Goal: Information Seeking & Learning: Learn about a topic

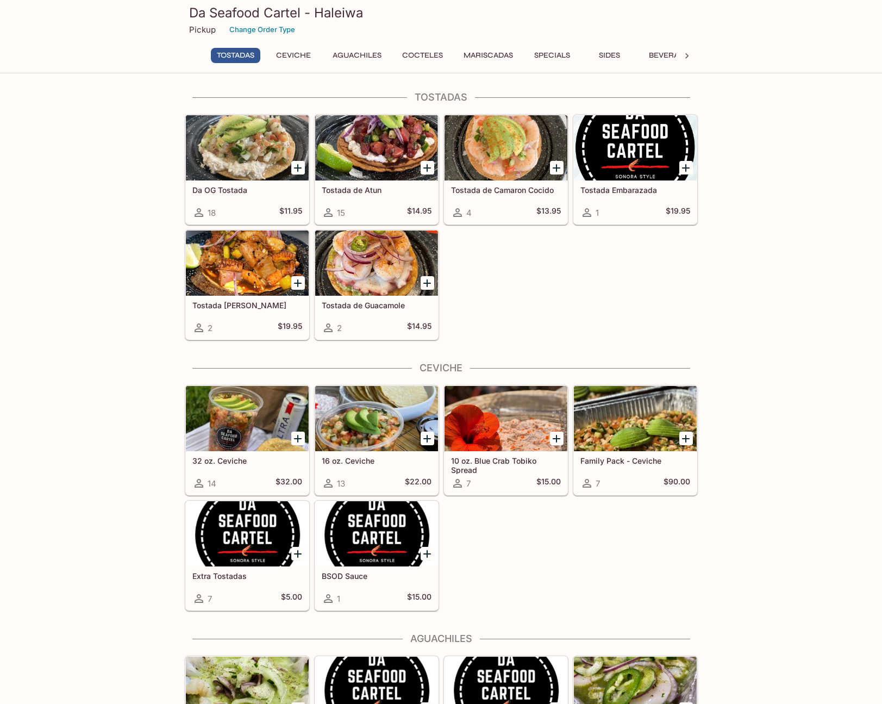
click at [355, 263] on div at bounding box center [376, 262] width 123 height 65
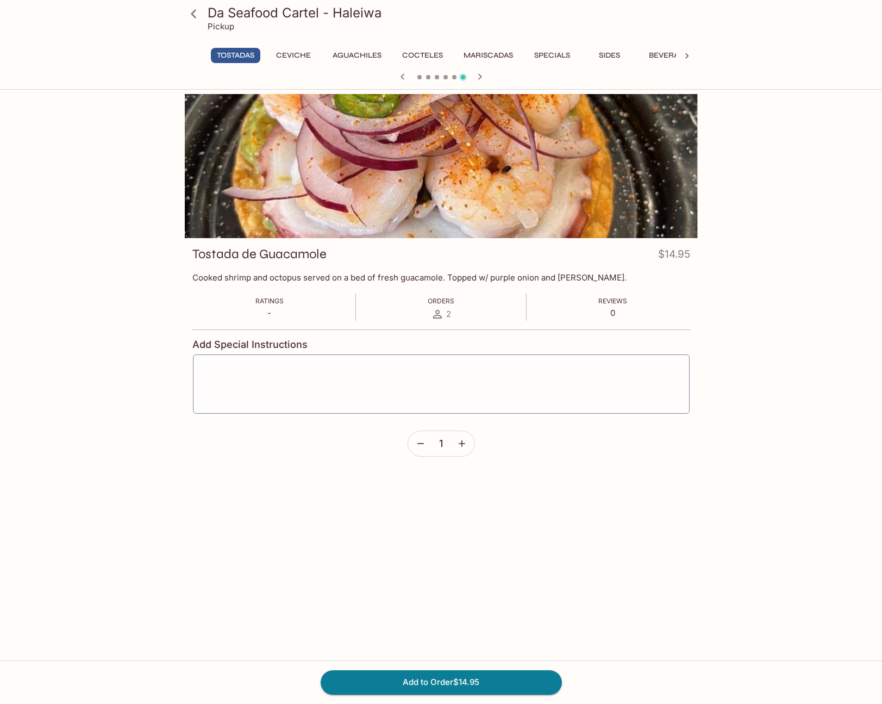
click at [445, 164] on div at bounding box center [441, 166] width 513 height 144
click at [191, 15] on icon at bounding box center [193, 13] width 19 height 19
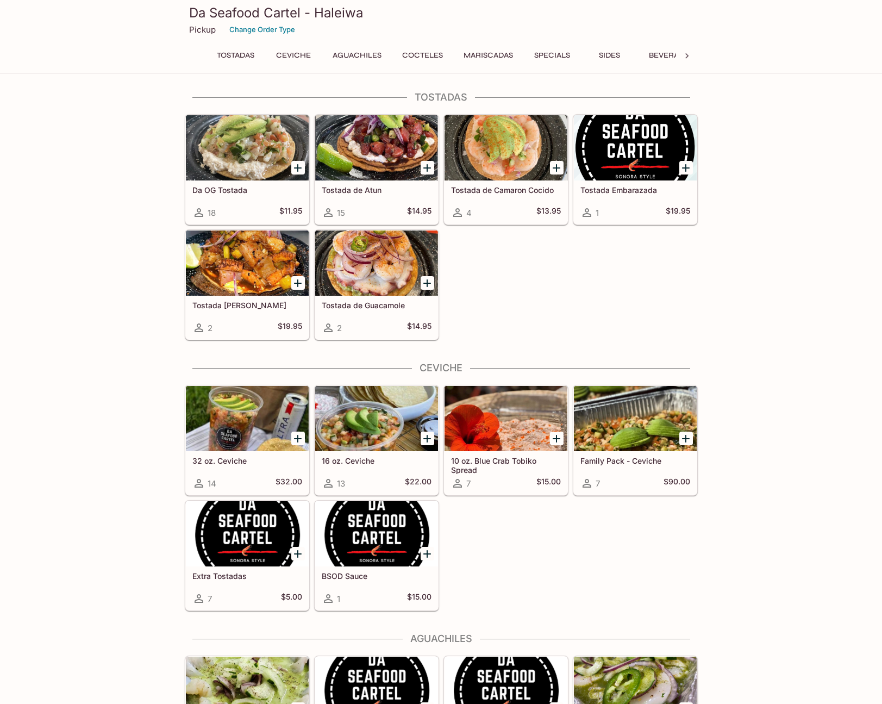
click at [230, 273] on div at bounding box center [247, 262] width 123 height 65
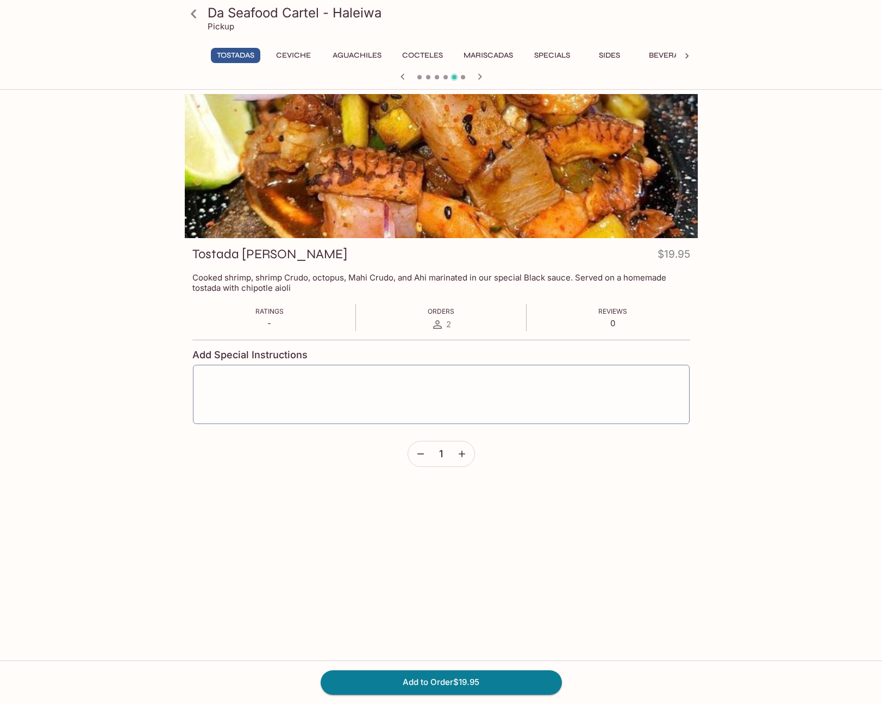
click at [392, 188] on div at bounding box center [441, 166] width 513 height 144
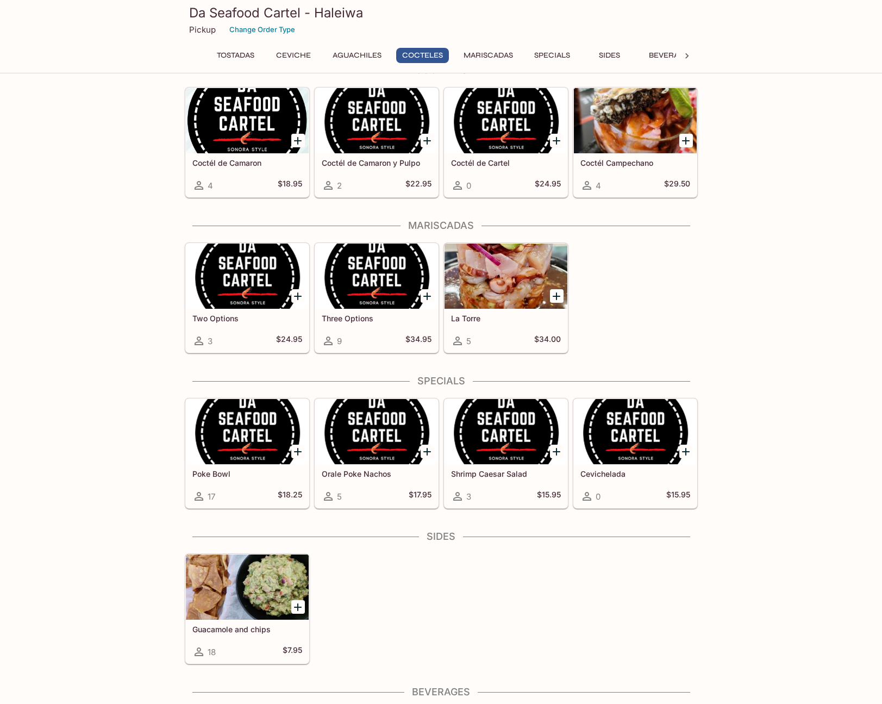
scroll to position [707, 0]
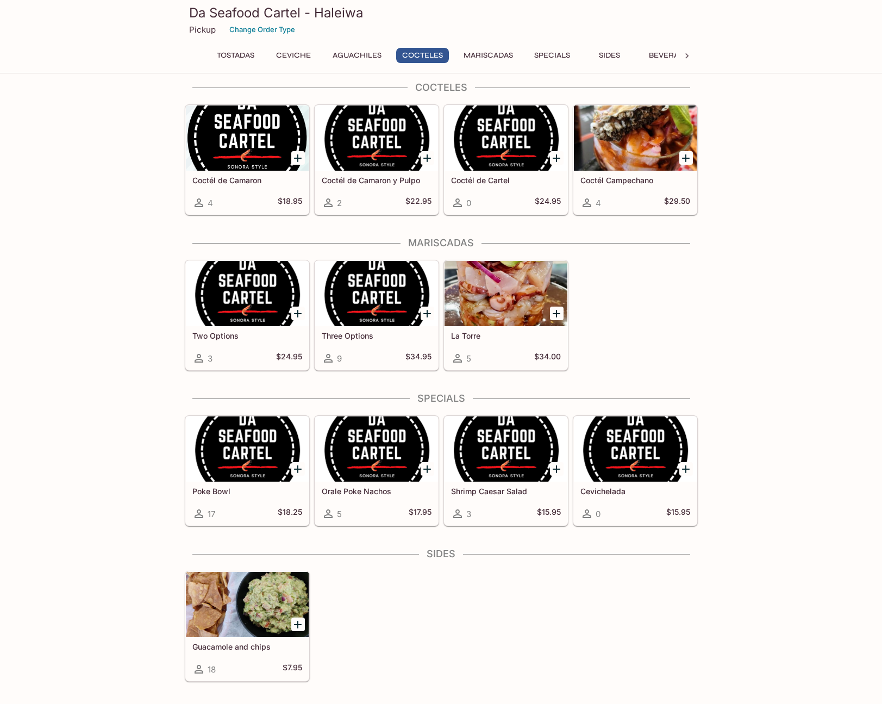
click at [353, 492] on h5 "Orale Poke Nachos" at bounding box center [377, 490] width 110 height 9
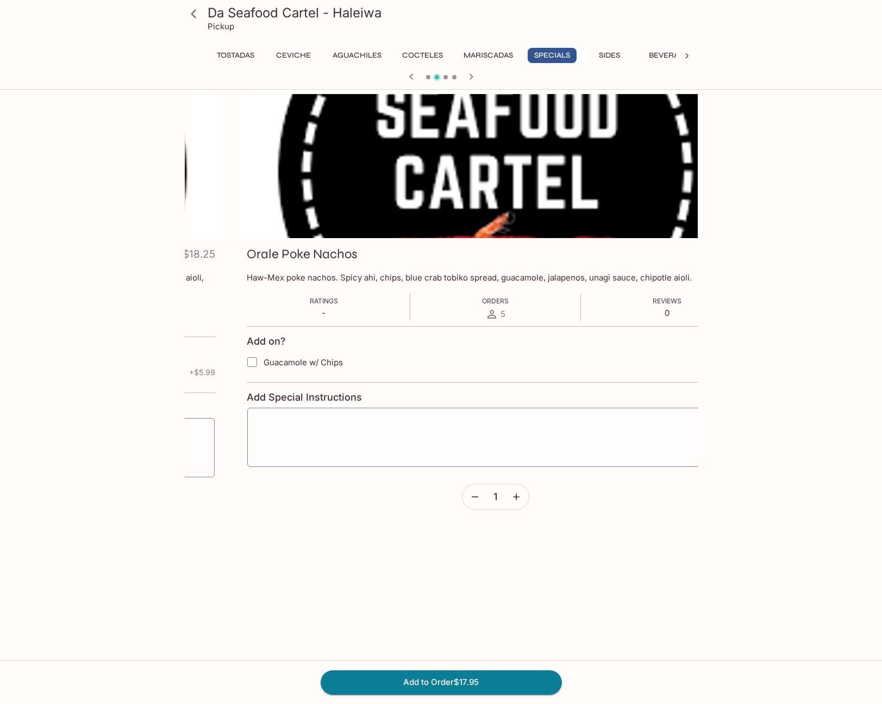
click at [408, 280] on p "Haw-Mex poke nachos. Spicy ahi, chips, blue crab tobiko spread, guacamole, jala…" at bounding box center [496, 277] width 498 height 10
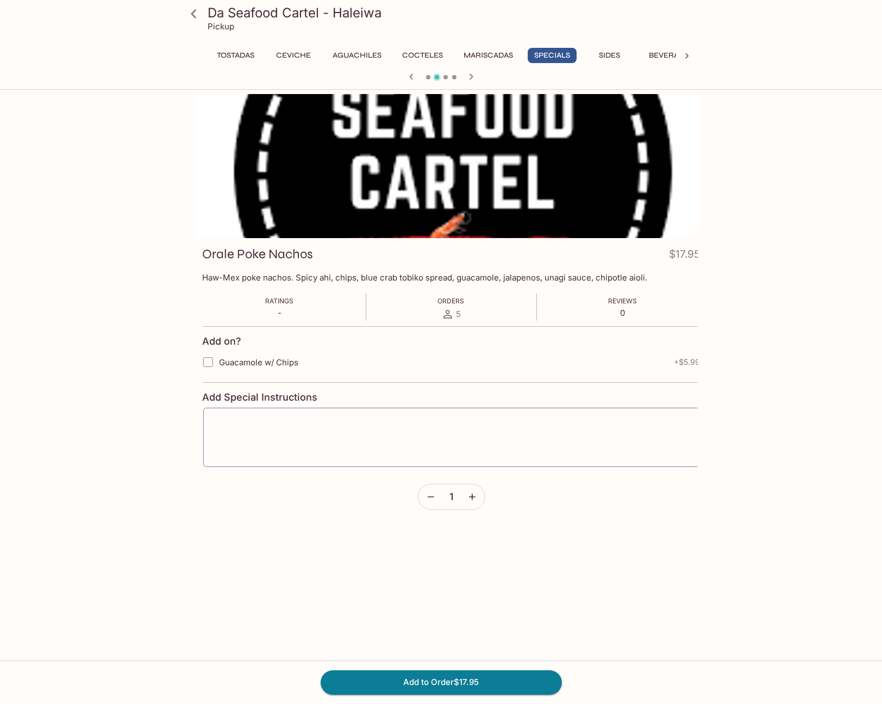
click at [402, 280] on p "Haw-Mex poke nachos. Spicy ahi, chips, blue crab tobiko spread, guacamole, jala…" at bounding box center [451, 277] width 498 height 10
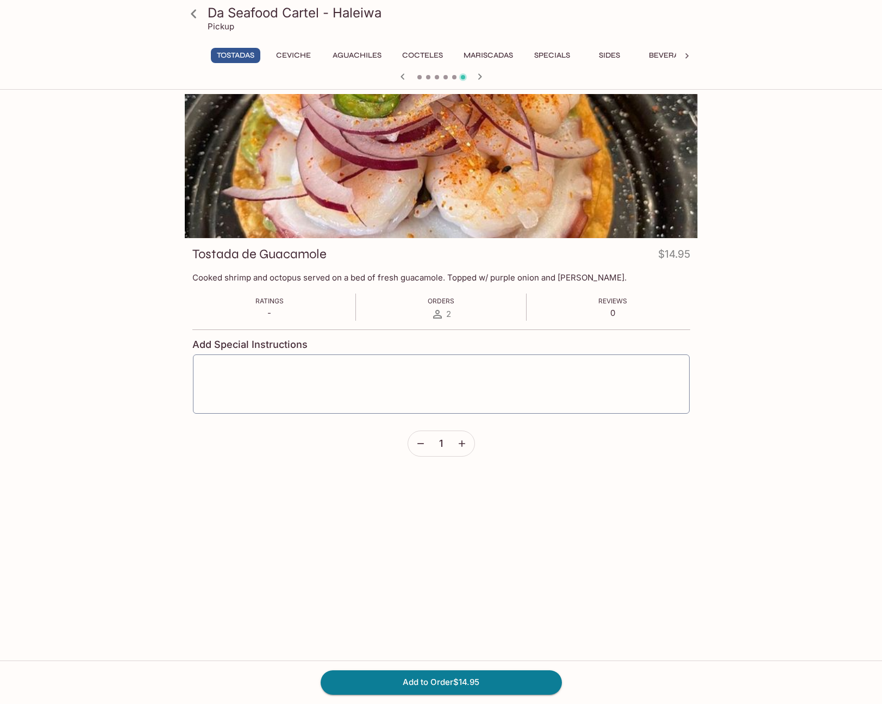
click at [190, 12] on icon at bounding box center [193, 13] width 19 height 19
